Goal: Information Seeking & Learning: Learn about a topic

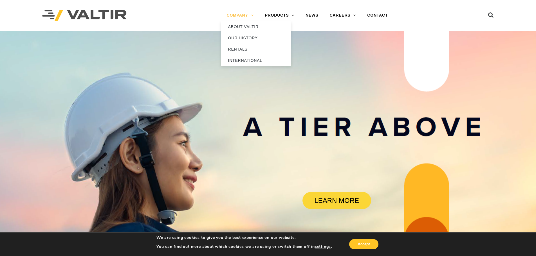
click at [244, 15] on link "COMPANY" at bounding box center [240, 15] width 38 height 11
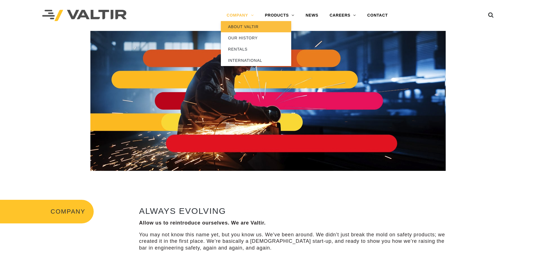
click at [240, 28] on link "ABOUT VALTIR" at bounding box center [256, 26] width 70 height 11
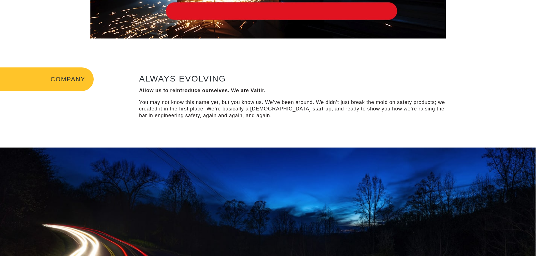
scroll to position [141, 0]
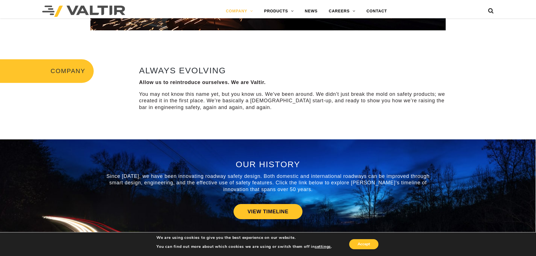
click at [299, 113] on div "ALWAYS EVOLVING Allow us to reintroduce ourselves. We are Valtir. You may not k…" at bounding box center [294, 89] width 321 height 60
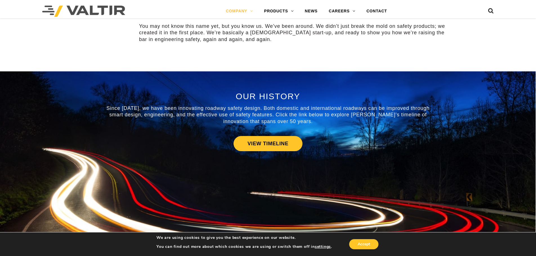
scroll to position [205, 0]
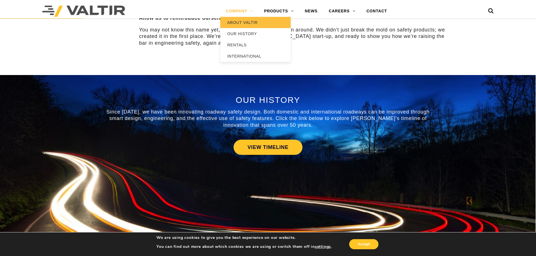
click at [255, 23] on link "ABOUT VALTIR" at bounding box center [255, 22] width 70 height 11
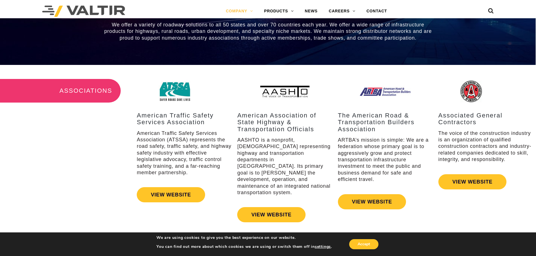
scroll to position [675, 0]
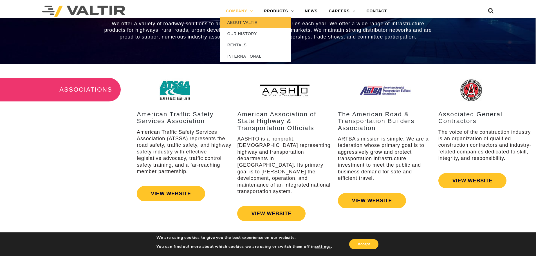
click at [244, 24] on link "ABOUT VALTIR" at bounding box center [255, 22] width 70 height 11
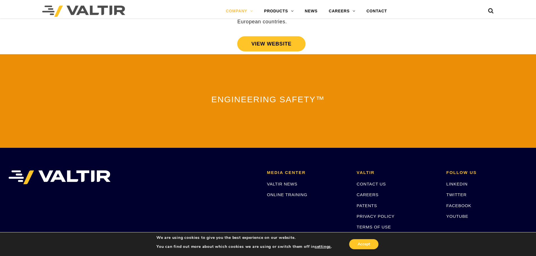
scroll to position [1245, 0]
